Goal: Task Accomplishment & Management: Use online tool/utility

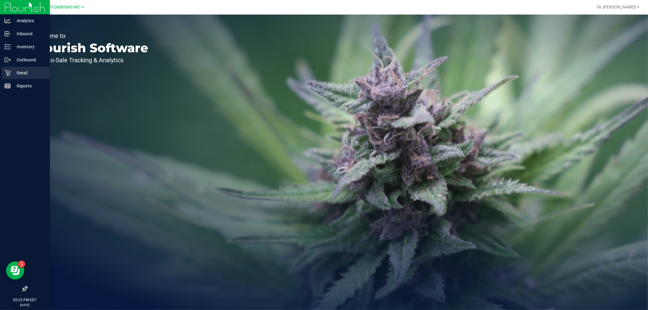
click at [13, 72] on p "Retail" at bounding box center [29, 72] width 36 height 7
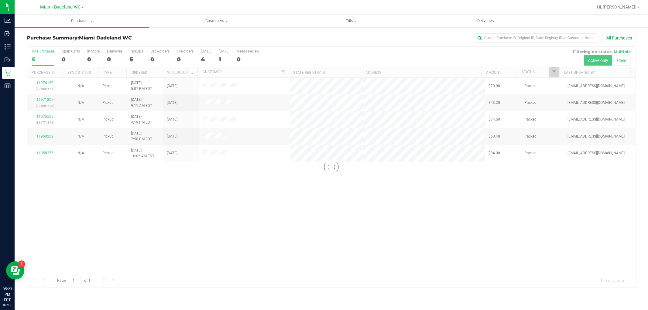
click at [300, 218] on div at bounding box center [331, 167] width 609 height 241
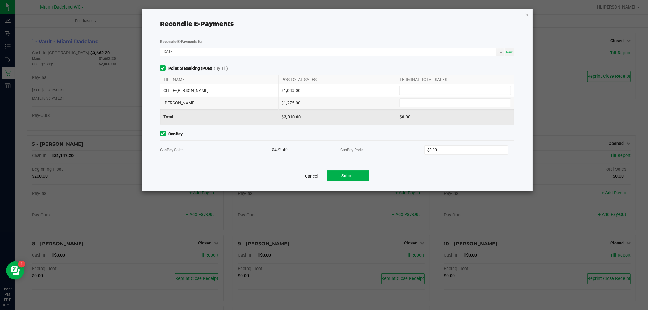
click at [312, 178] on link "Cancel" at bounding box center [311, 176] width 13 height 6
